Goal: Information Seeking & Learning: Check status

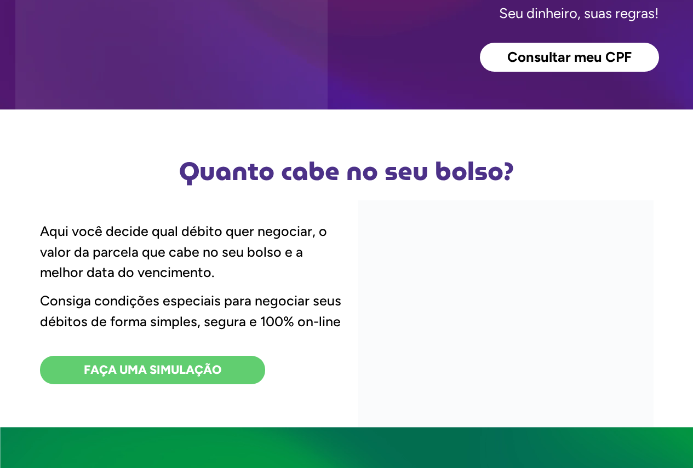
scroll to position [329, 0]
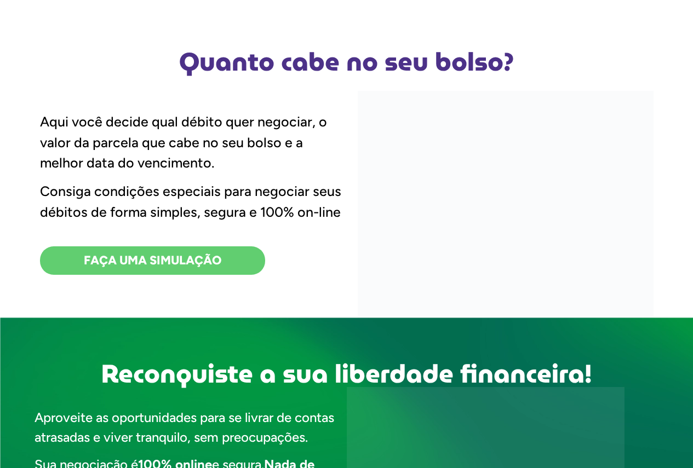
click at [243, 258] on link "FAÇA UMA SIMULAÇÃO" at bounding box center [152, 261] width 225 height 28
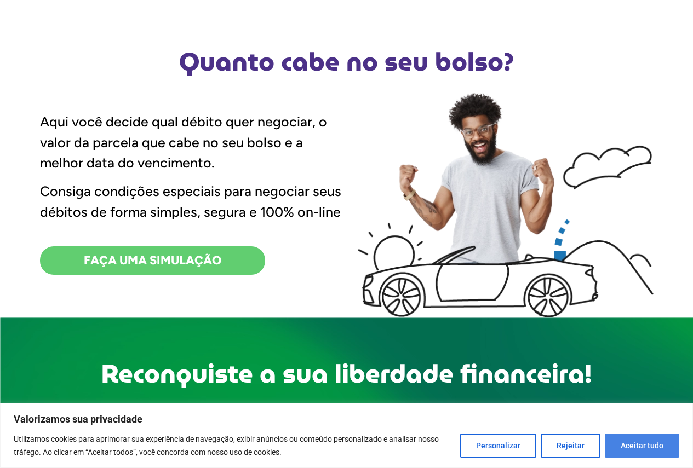
click at [622, 442] on button "Aceitar tudo" at bounding box center [642, 446] width 75 height 24
checkbox input "true"
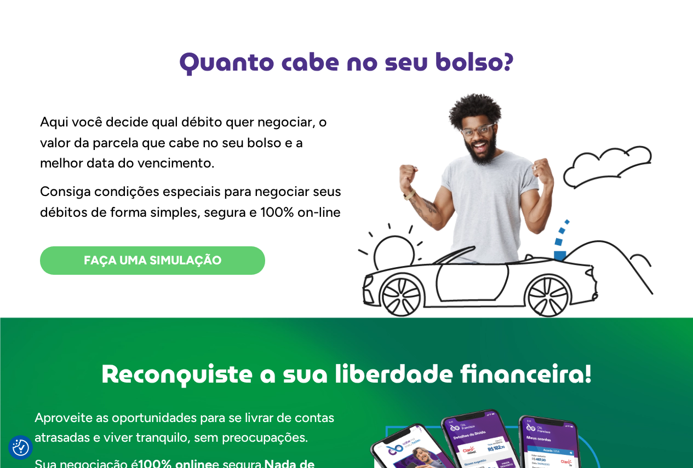
scroll to position [0, 0]
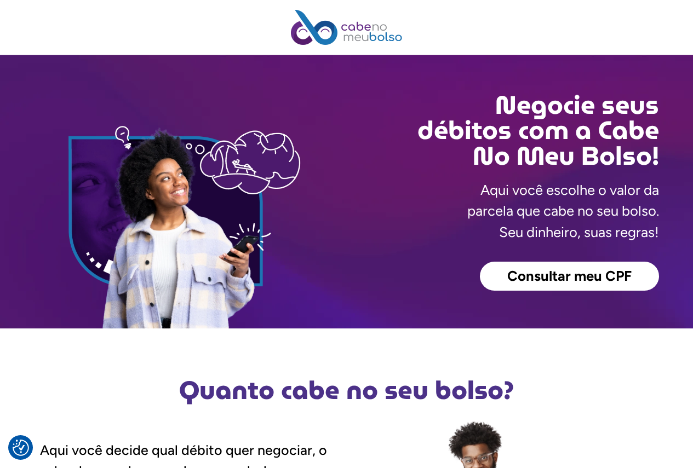
click at [551, 272] on span "Consultar meu CPF" at bounding box center [569, 277] width 124 height 14
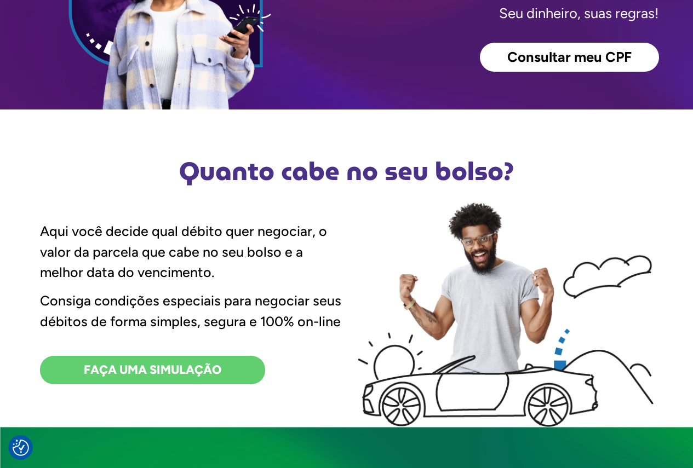
scroll to position [384, 0]
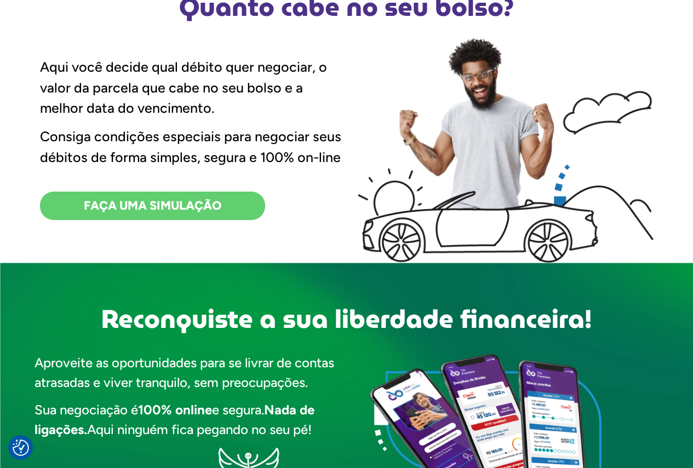
click at [203, 202] on span "FAÇA UMA SIMULAÇÃO" at bounding box center [153, 206] width 138 height 12
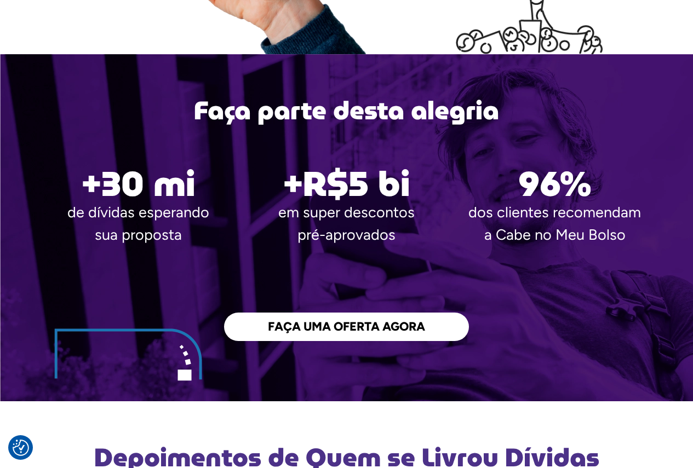
scroll to position [1863, 0]
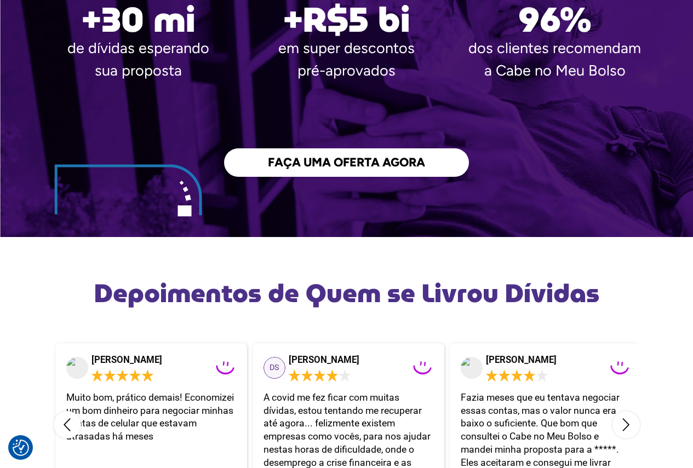
click at [416, 167] on span "FAÇA UMA OFERTA AGORA" at bounding box center [346, 163] width 157 height 12
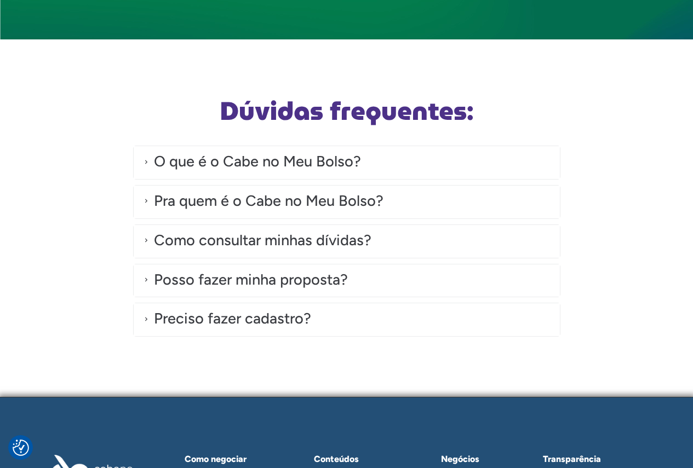
scroll to position [3167, 0]
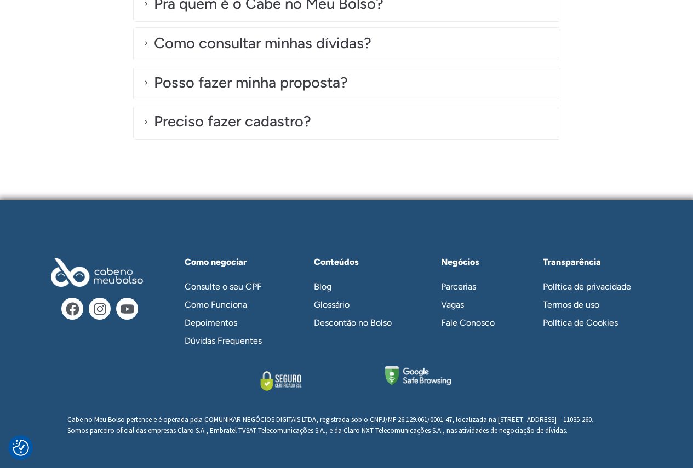
click at [252, 278] on link "Consulte o seu CPF" at bounding box center [229, 287] width 110 height 18
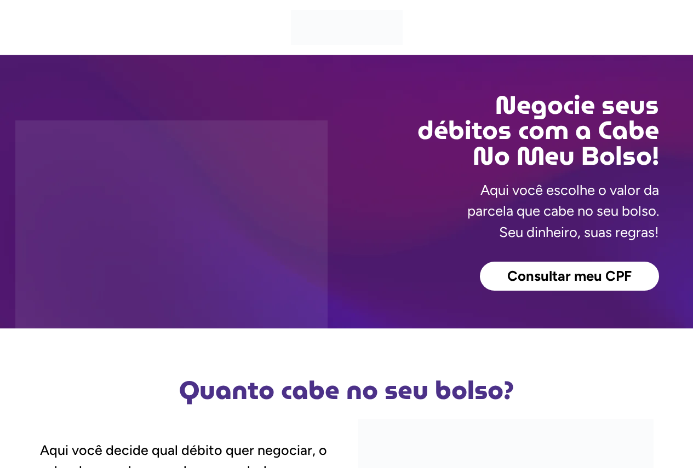
click at [609, 273] on span "Consultar meu CPF" at bounding box center [569, 277] width 124 height 14
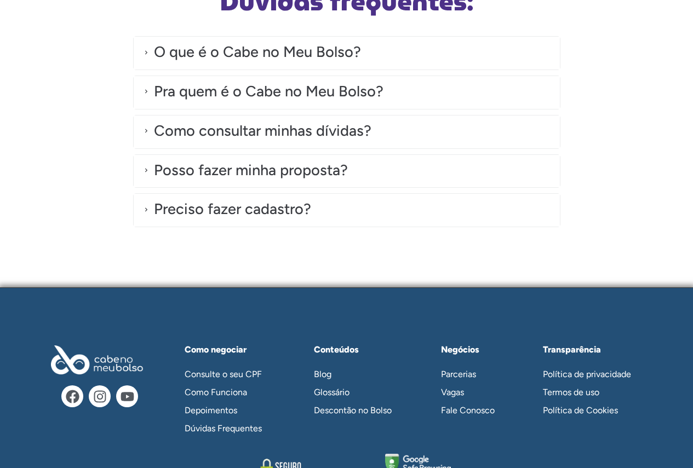
scroll to position [3167, 0]
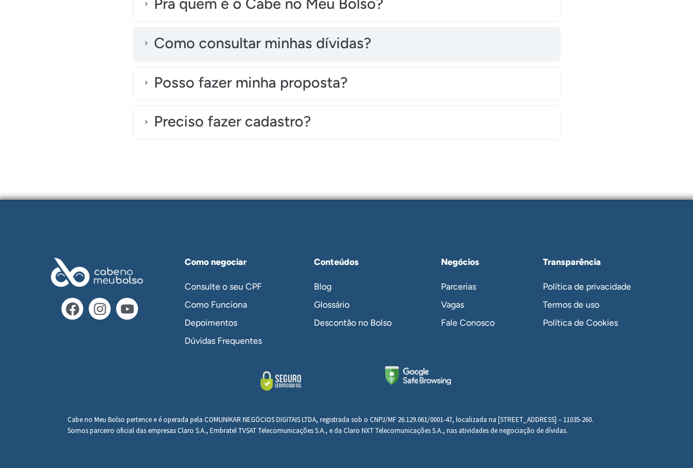
click at [334, 43] on div "Como consultar minhas dívidas?" at bounding box center [263, 43] width 218 height 22
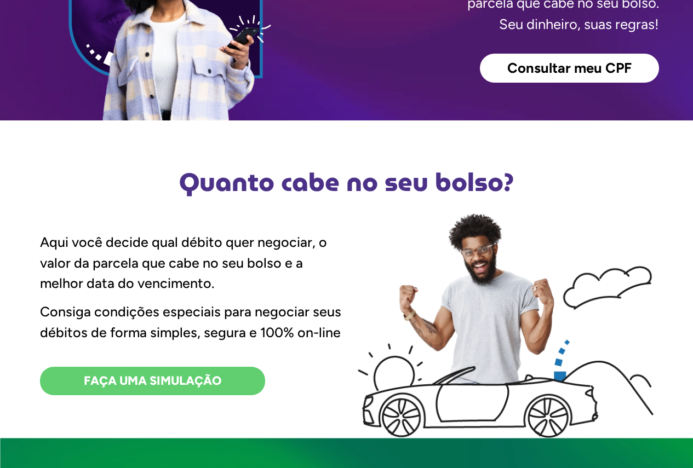
scroll to position [0, 0]
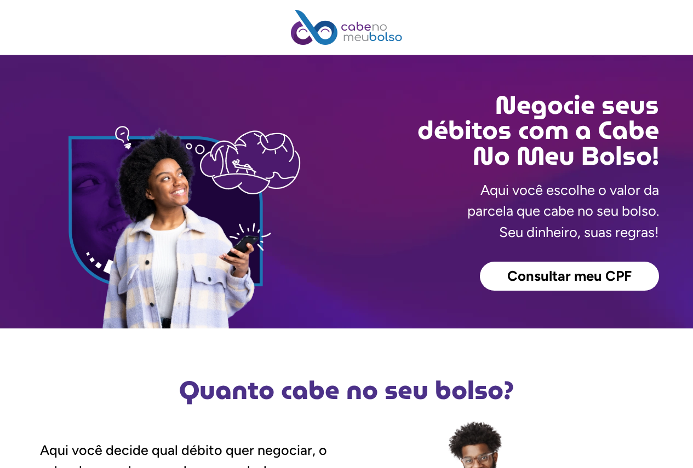
click at [554, 267] on link "Consultar meu CPF" at bounding box center [569, 277] width 179 height 30
click at [579, 278] on span "Consultar meu CPF" at bounding box center [569, 277] width 124 height 14
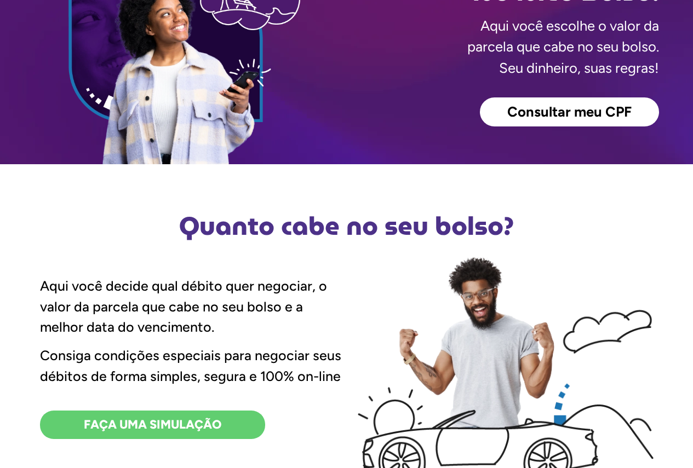
click at [507, 109] on span "Consultar meu CPF" at bounding box center [569, 112] width 124 height 14
click at [525, 100] on link "Consultar meu CPF" at bounding box center [569, 113] width 179 height 30
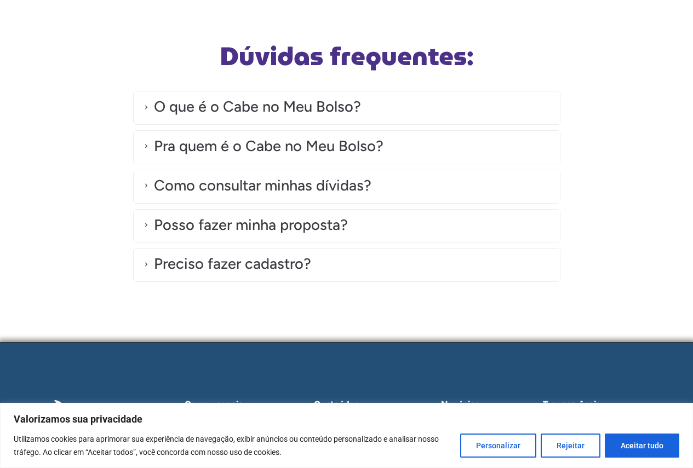
scroll to position [3167, 0]
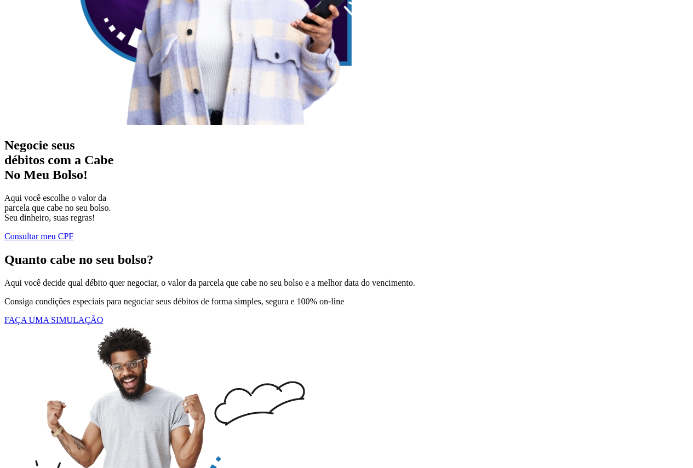
scroll to position [329, 0]
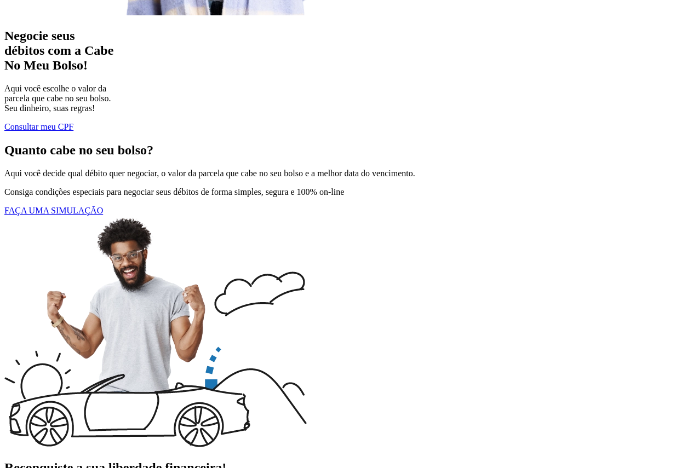
click at [35, 124] on span "Consultar meu CPF" at bounding box center [38, 126] width 69 height 9
